Goal: Navigation & Orientation: Find specific page/section

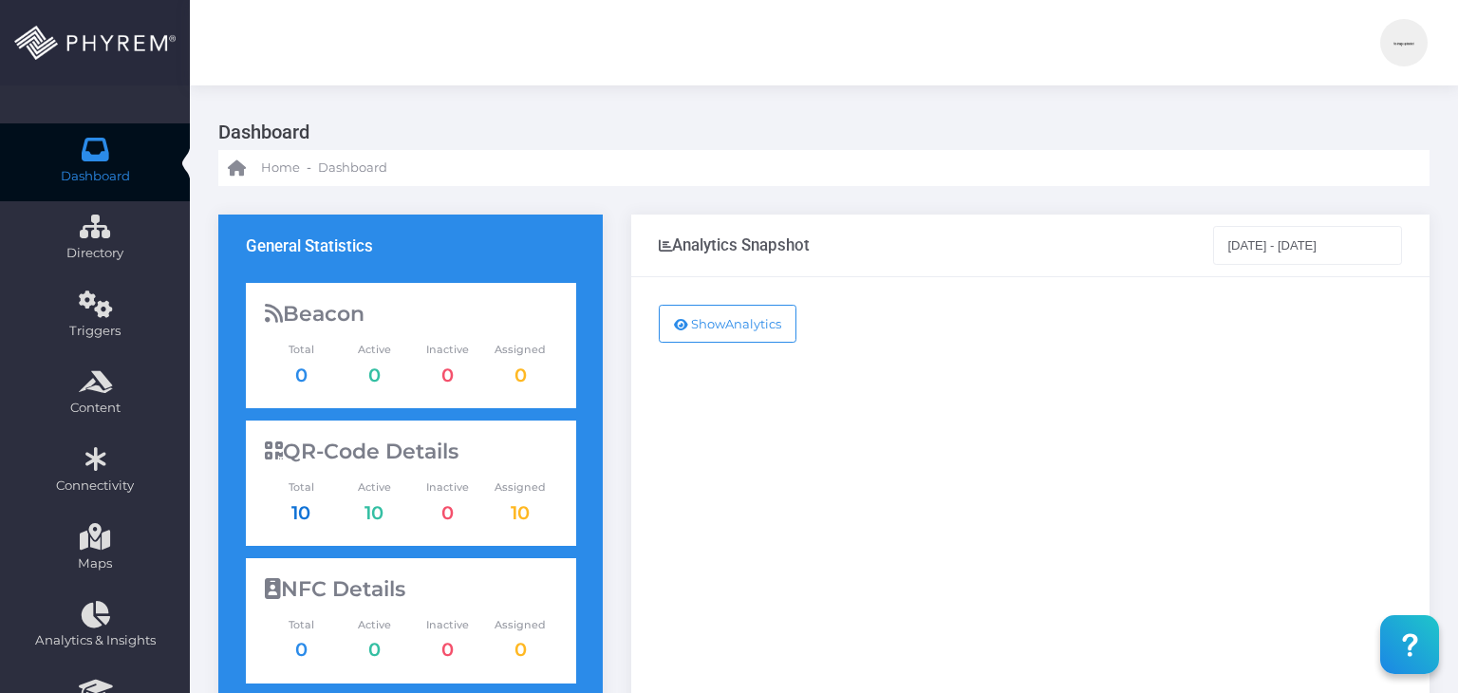
click at [297, 510] on link "10" at bounding box center [300, 512] width 19 height 23
click at [1389, 53] on img at bounding box center [1403, 42] width 47 height 47
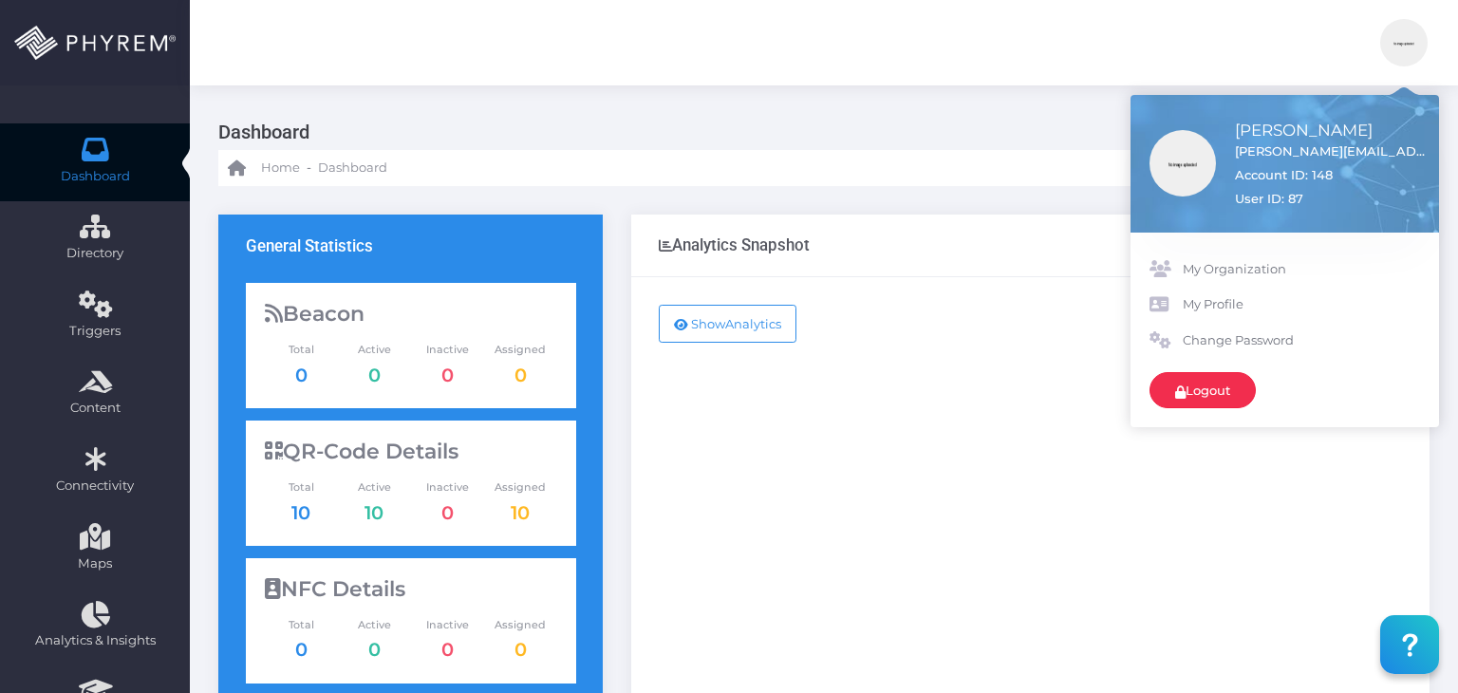
click at [1249, 388] on link "Logout" at bounding box center [1203, 390] width 106 height 36
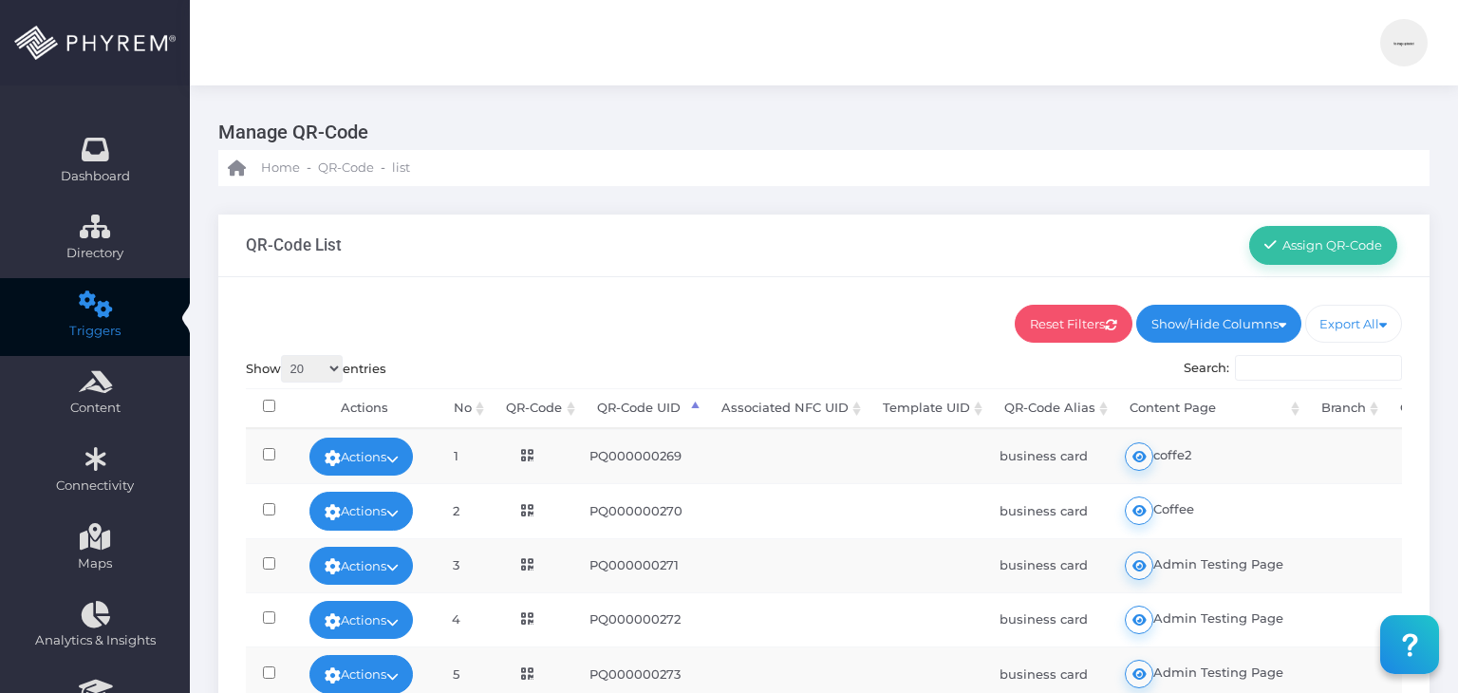
scroll to position [208, 0]
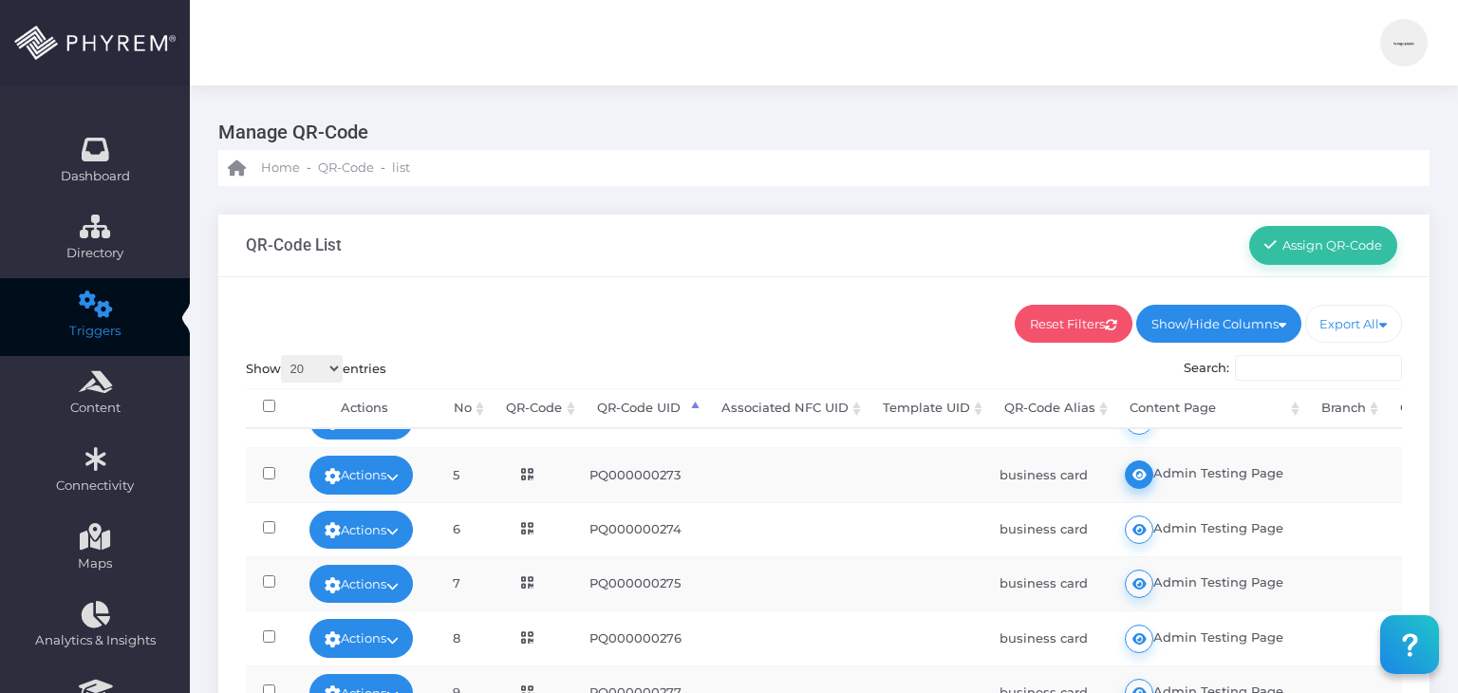
click at [1153, 460] on link at bounding box center [1139, 474] width 28 height 28
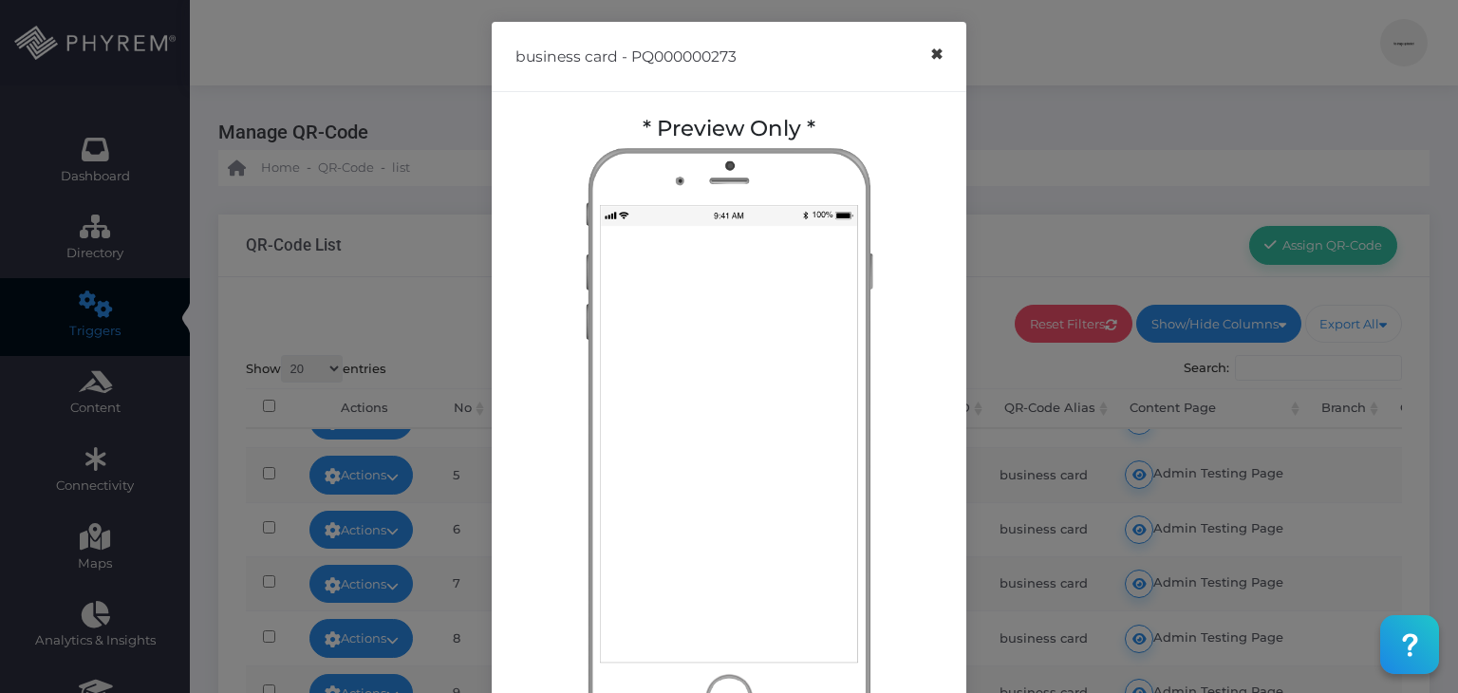
click at [930, 54] on button "×" at bounding box center [936, 54] width 37 height 43
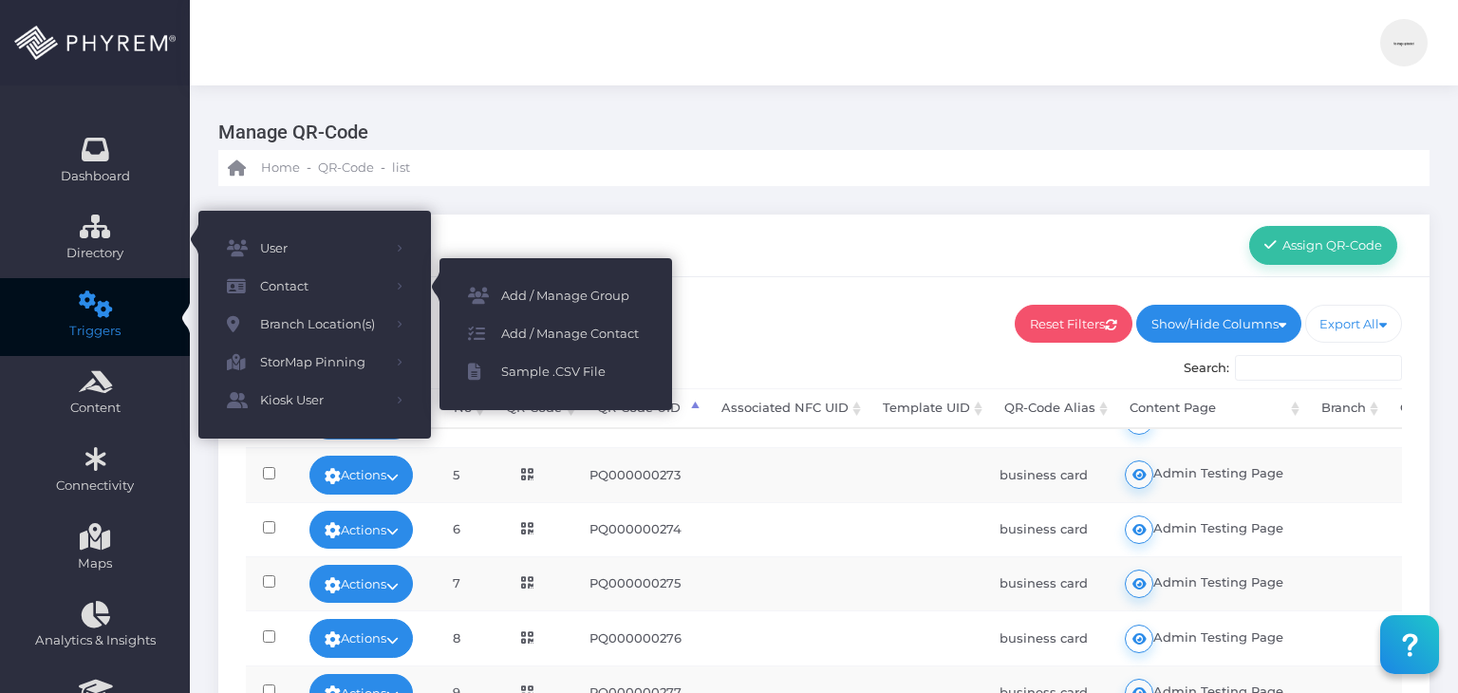
scroll to position [313, 0]
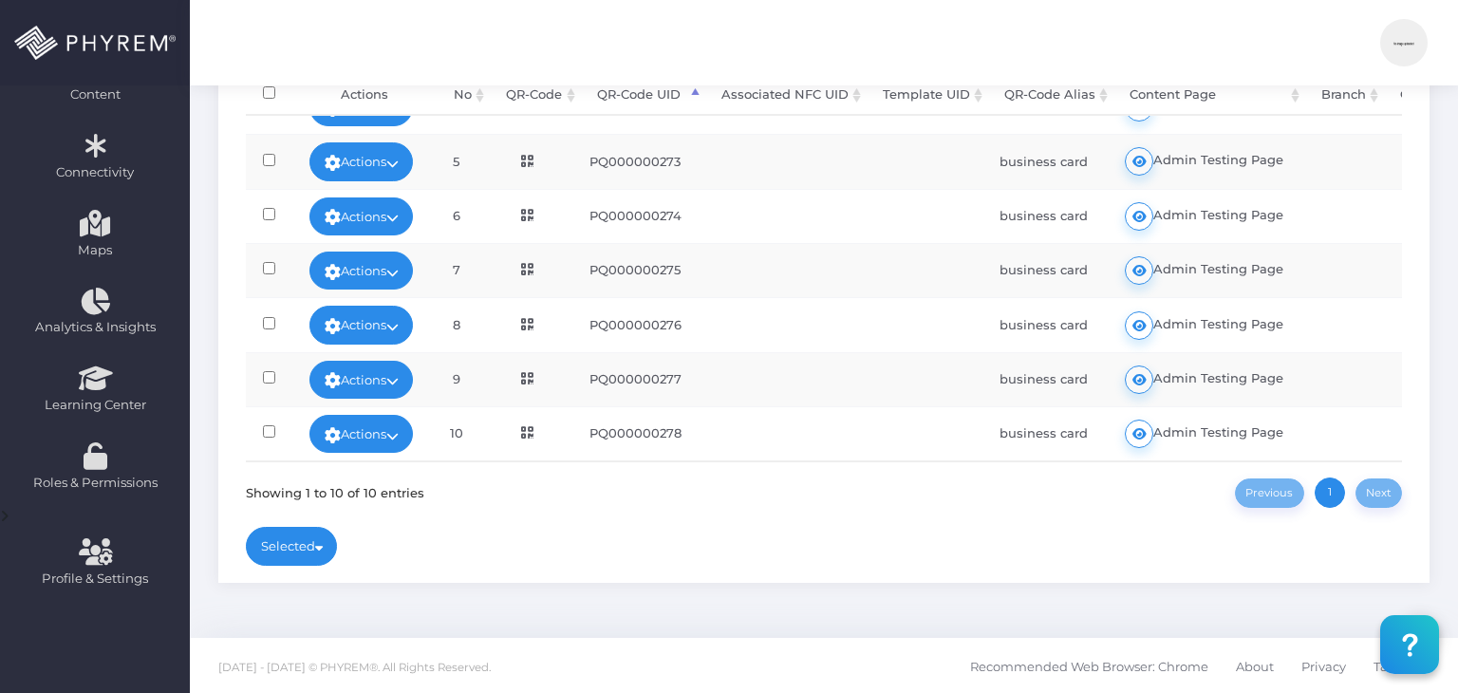
click at [533, 372] on icon at bounding box center [527, 378] width 12 height 13
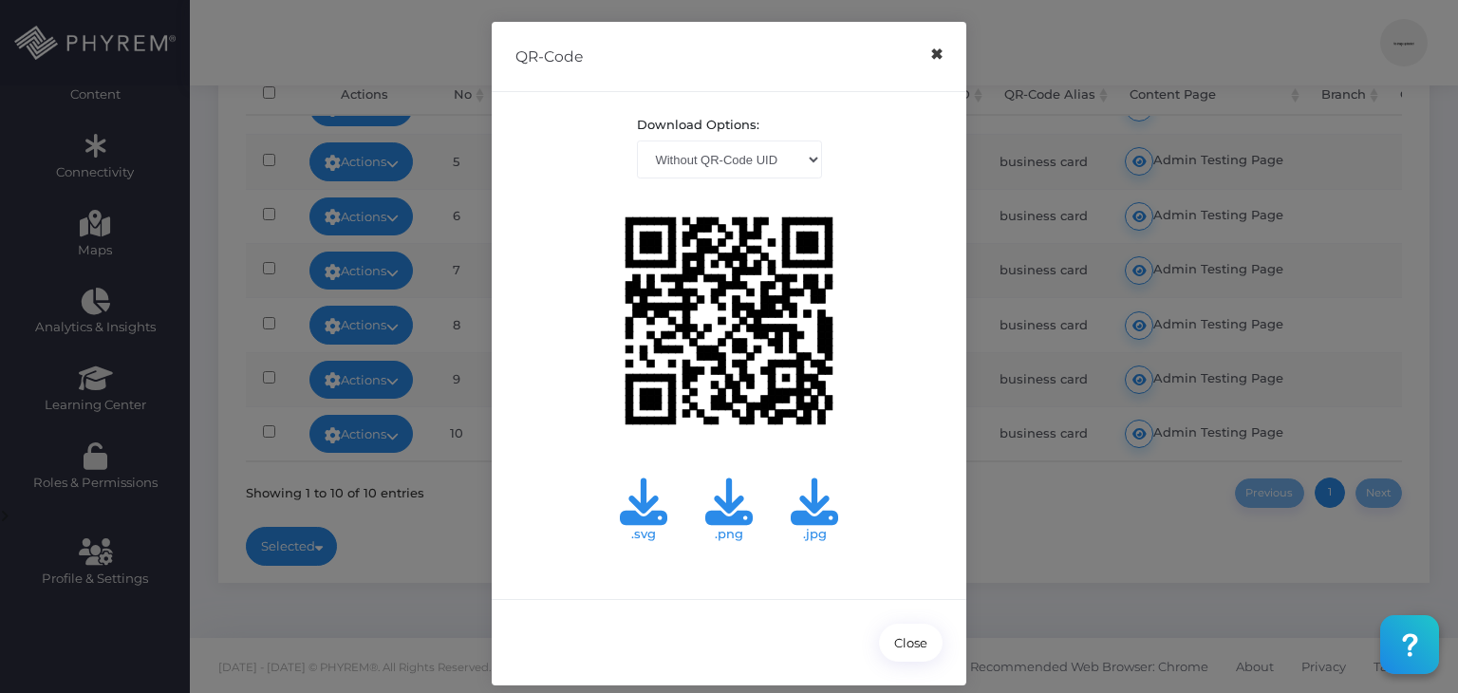
click at [928, 54] on button "×" at bounding box center [936, 54] width 37 height 43
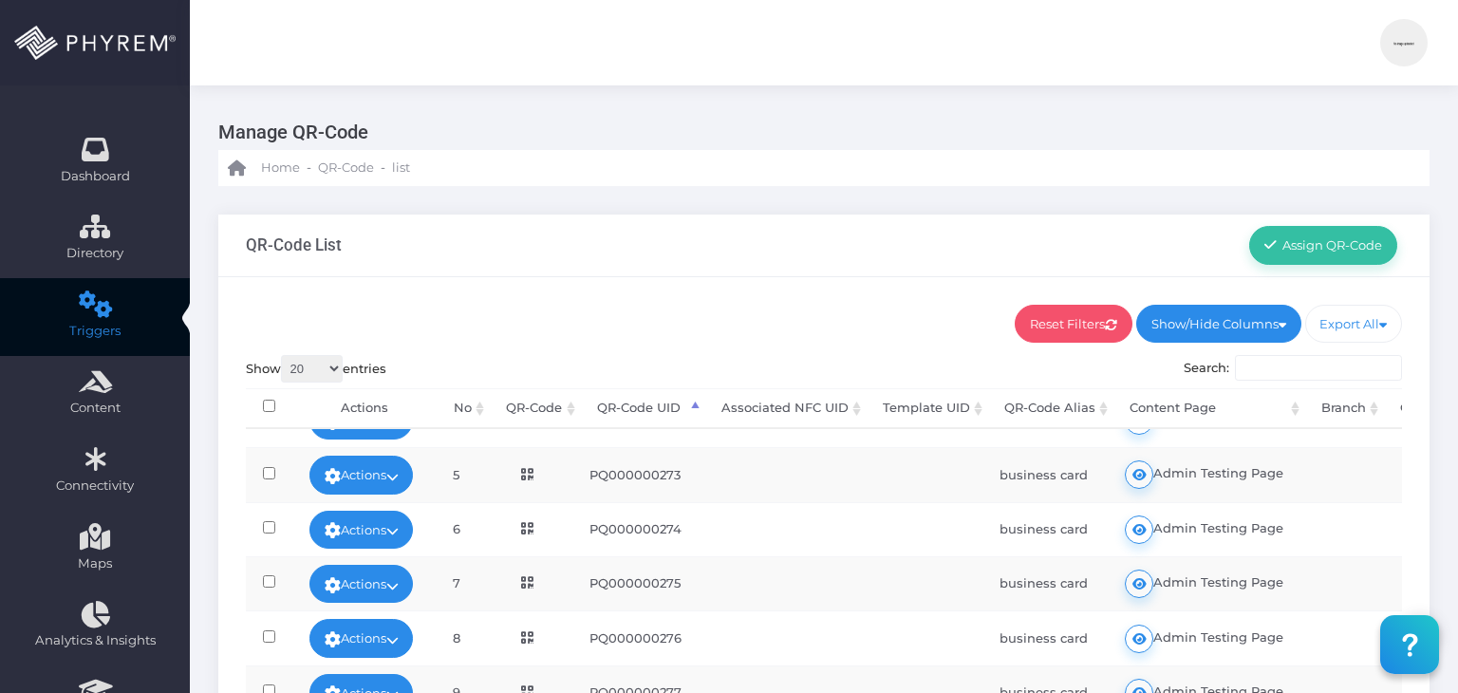
scroll to position [0, 0]
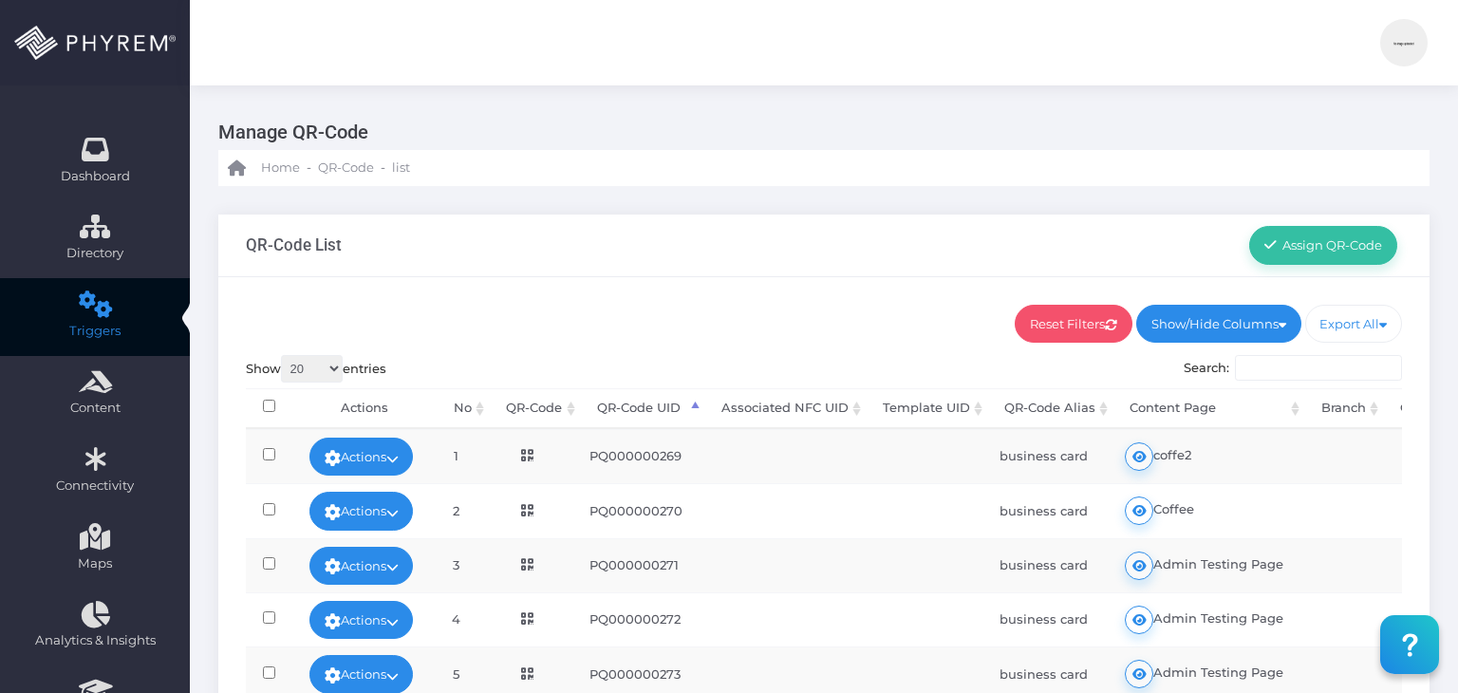
click at [1397, 53] on img at bounding box center [1403, 42] width 47 height 47
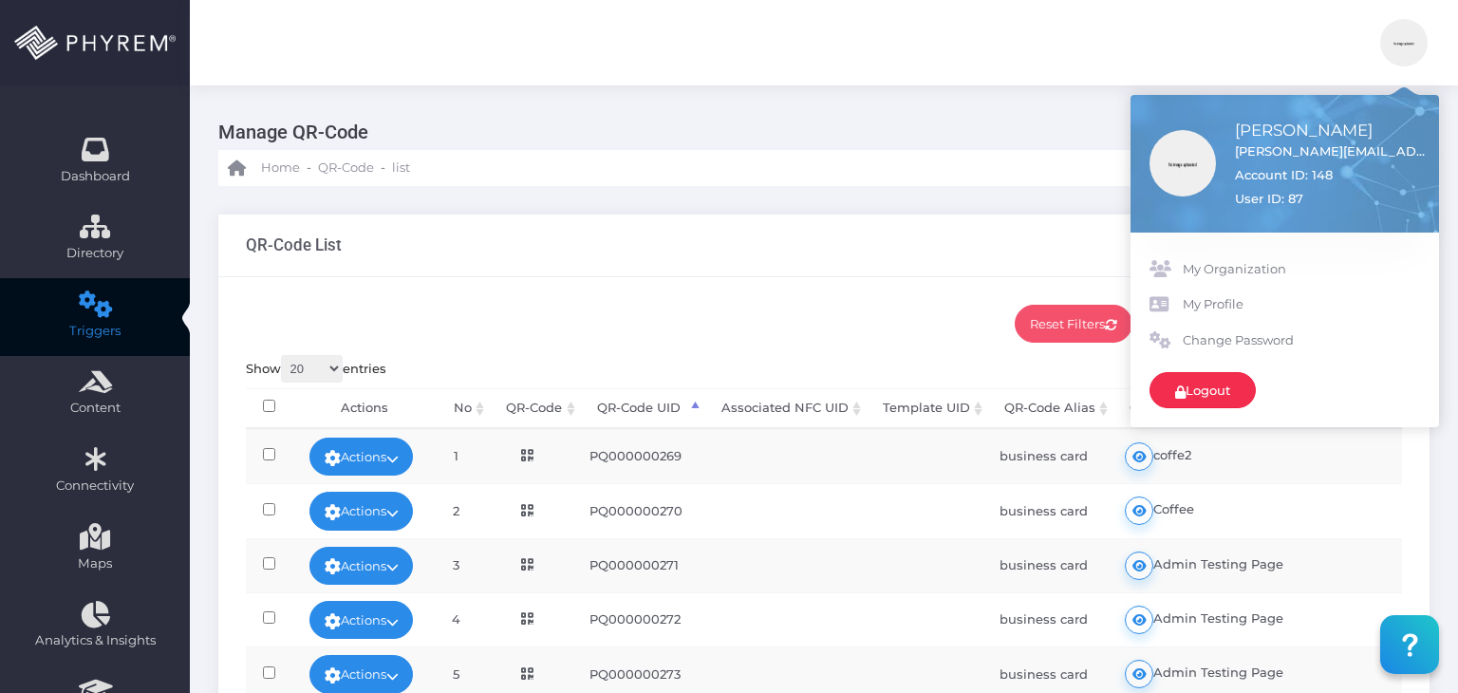
click at [1243, 380] on link "Logout" at bounding box center [1203, 390] width 106 height 36
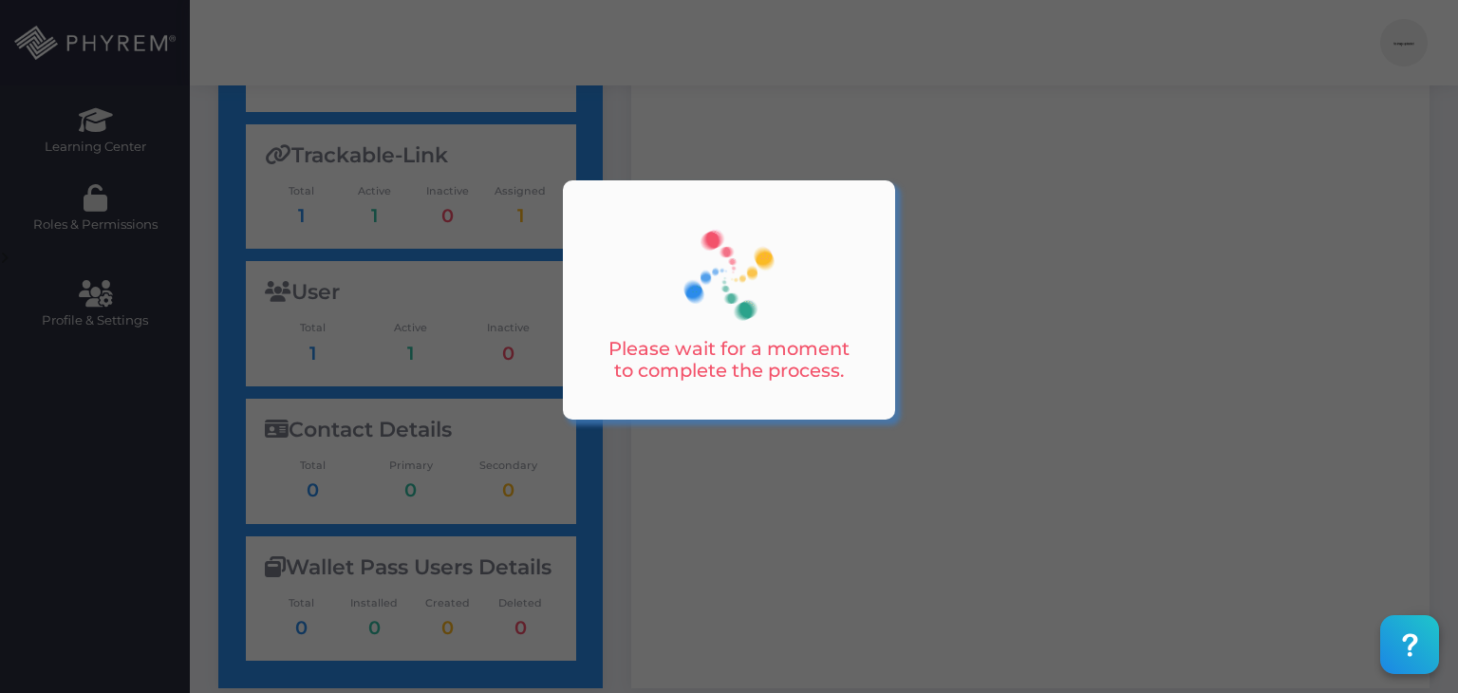
scroll to position [316, 0]
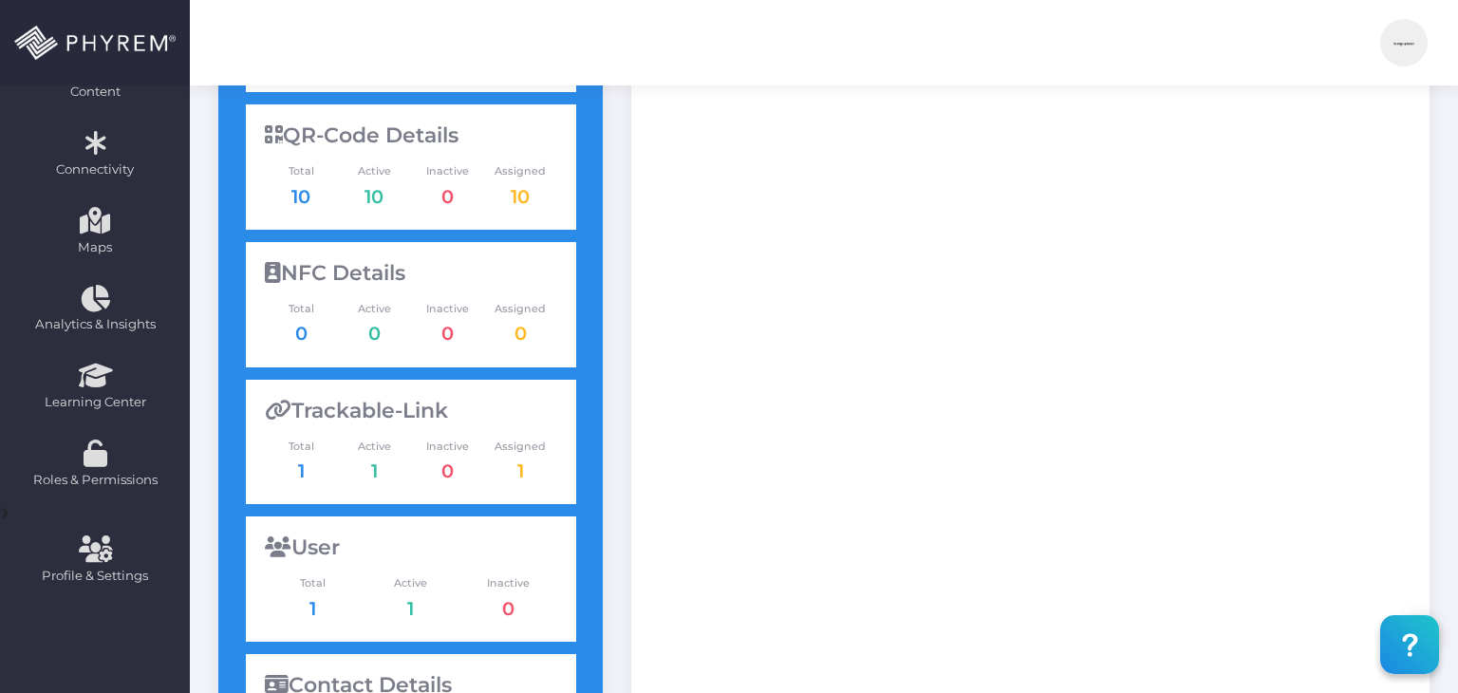
click at [308, 609] on span "1" at bounding box center [314, 609] width 98 height 28
click at [311, 609] on link "1" at bounding box center [312, 608] width 7 height 23
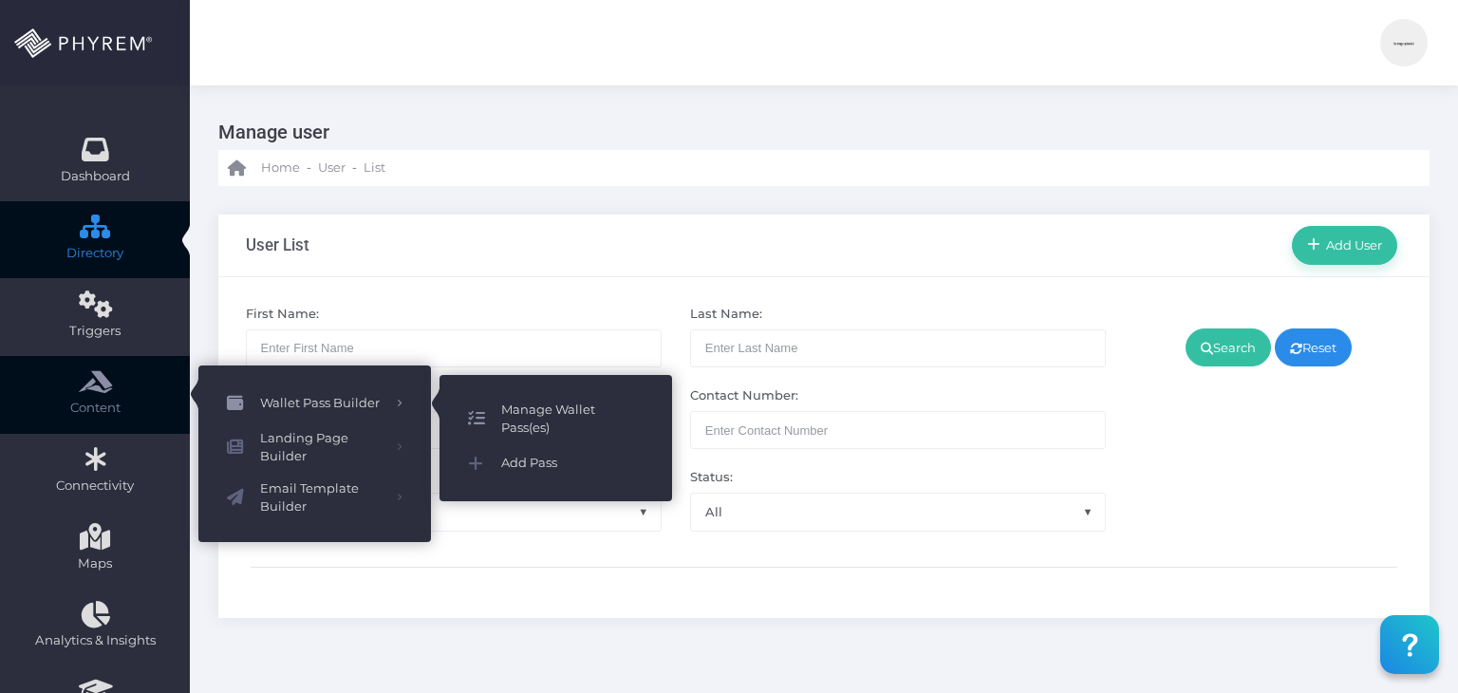
click at [543, 421] on span "Manage Wallet Pass(es)" at bounding box center [572, 419] width 142 height 37
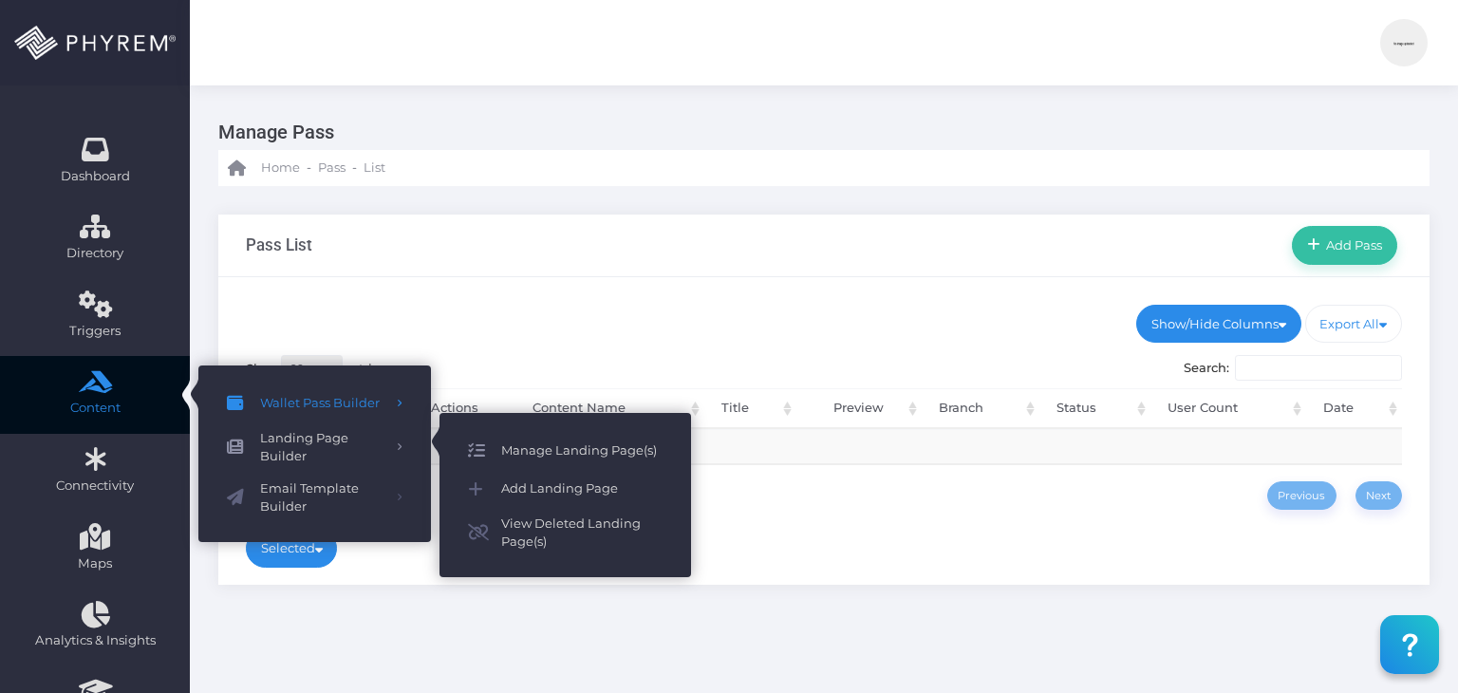
click at [522, 450] on span "Manage Landing Page(s)" at bounding box center [581, 451] width 161 height 25
